Goal: Obtain resource: Obtain resource

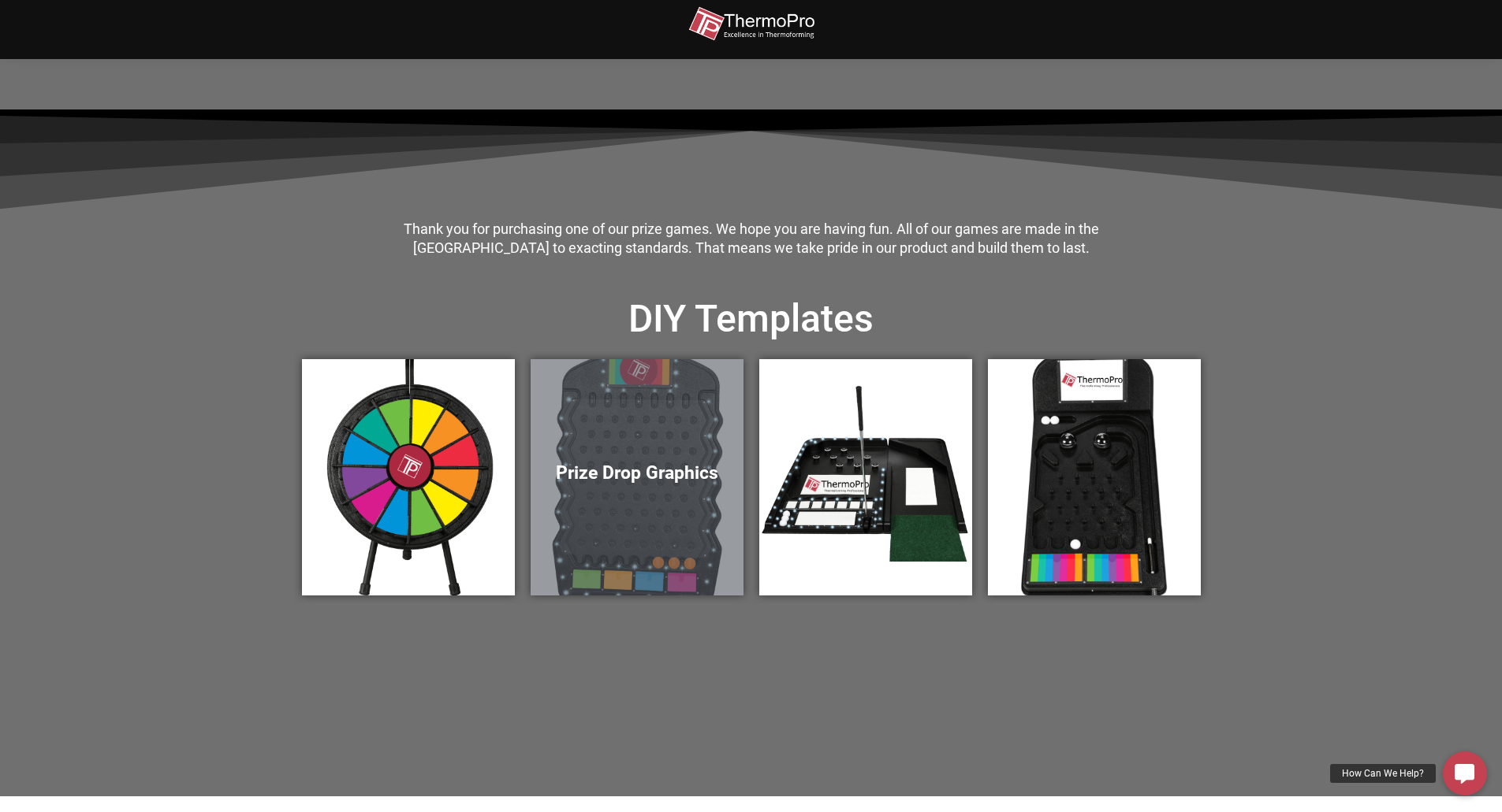
scroll to position [394, 0]
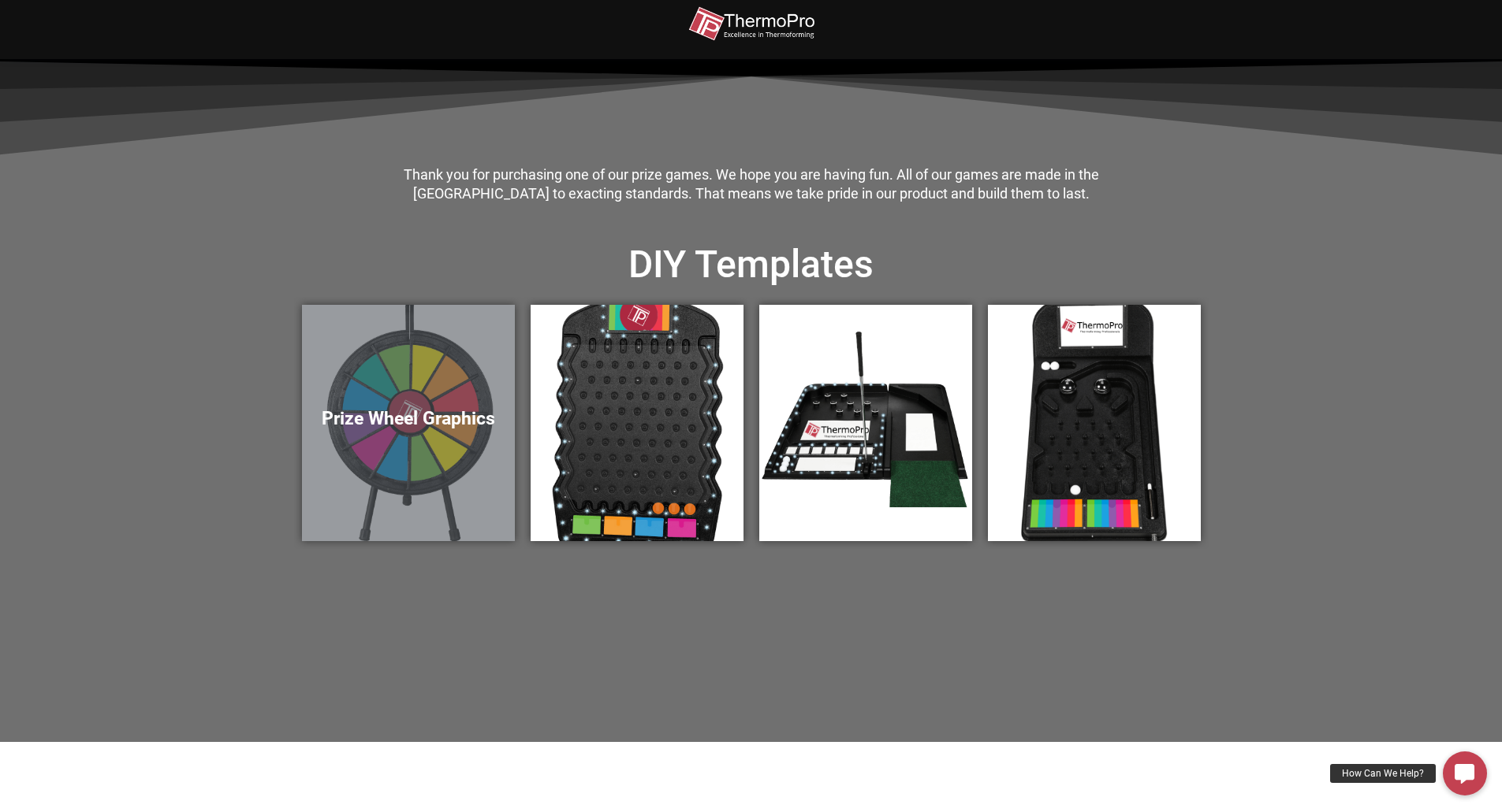
click at [407, 401] on div "Prize Wheel Graphics" at bounding box center [408, 423] width 213 height 236
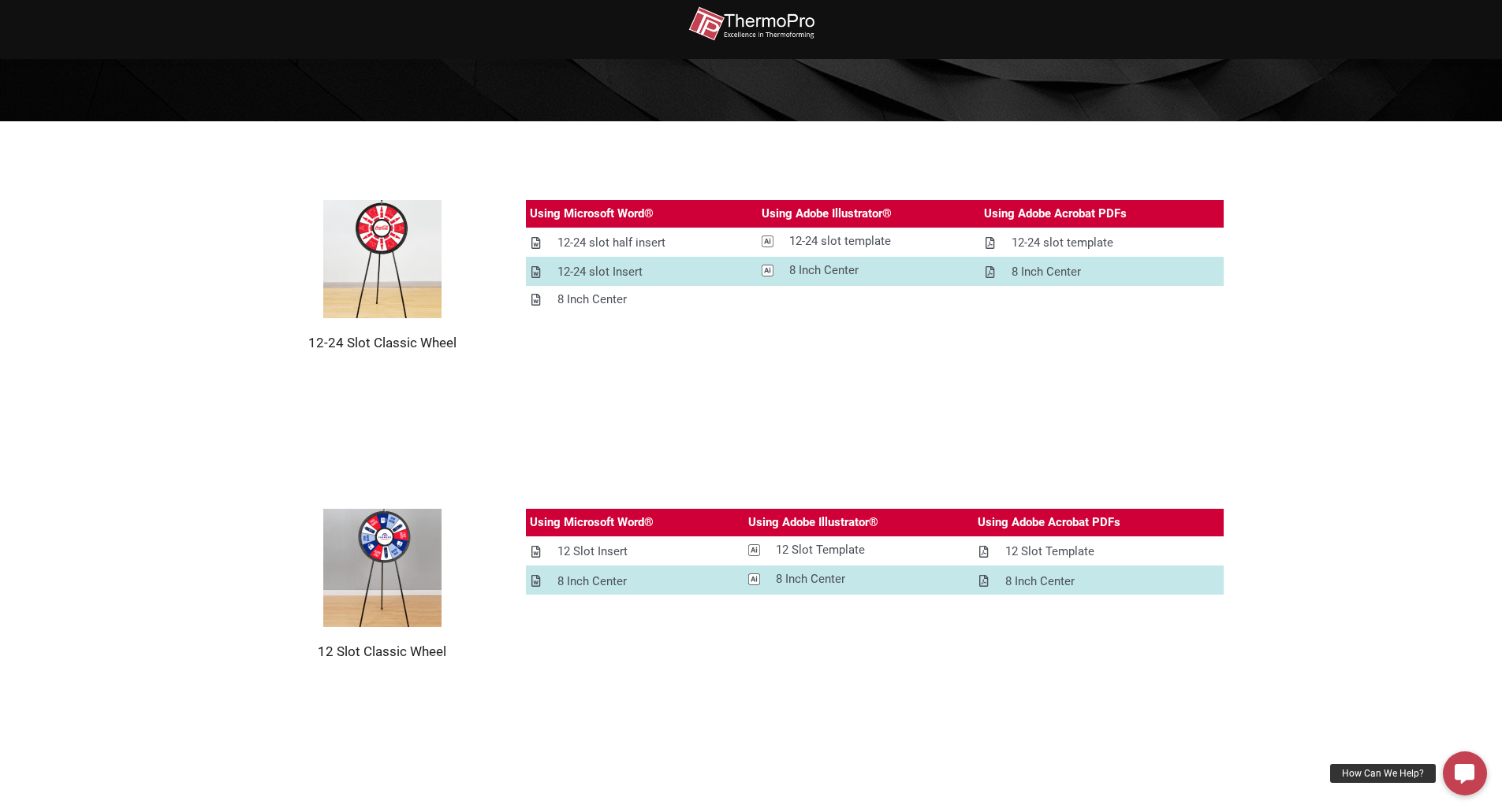
scroll to position [236, 0]
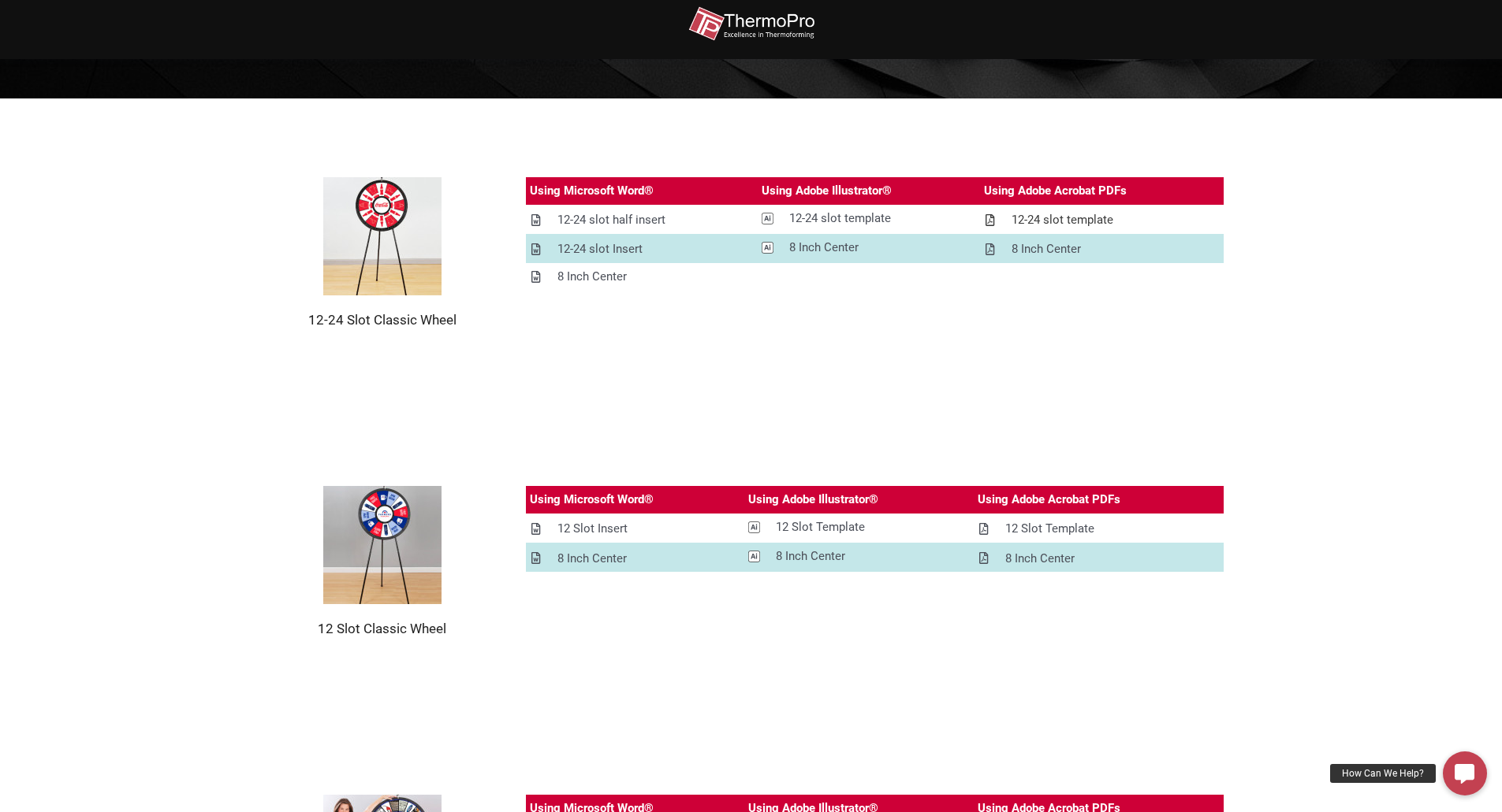
click at [1060, 211] on div "12-24 slot template" at bounding box center [1063, 220] width 102 height 20
